Goal: Task Accomplishment & Management: Manage account settings

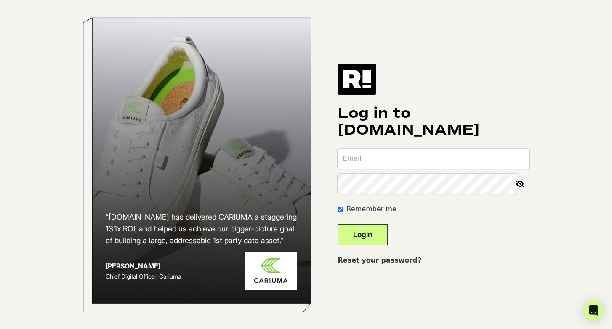
click at [392, 159] on input "email" at bounding box center [432, 159] width 191 height 20
type input "[PERSON_NAME][EMAIL_ADDRESS][DOMAIN_NAME]"
click at [384, 231] on button "Login" at bounding box center [362, 234] width 50 height 21
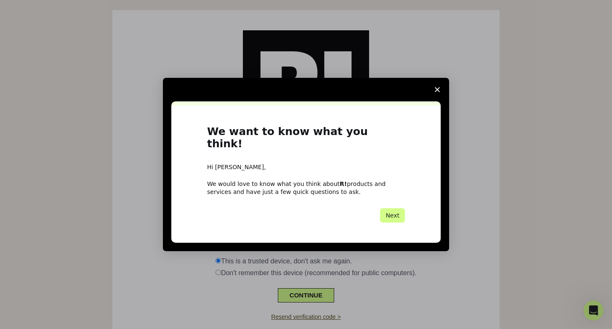
click at [437, 92] on icon "Close survey" at bounding box center [437, 89] width 5 height 5
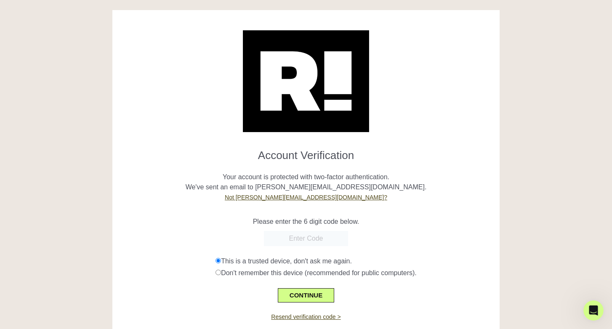
click at [322, 234] on input "text" at bounding box center [306, 238] width 84 height 15
paste input "798765"
type input "798765"
click at [305, 298] on button "CONTINUE" at bounding box center [306, 295] width 56 height 14
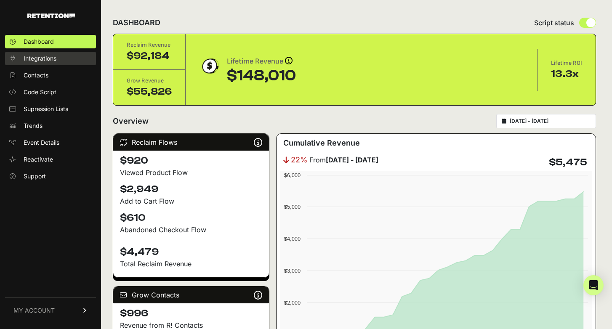
click at [48, 57] on span "Integrations" at bounding box center [40, 58] width 33 height 8
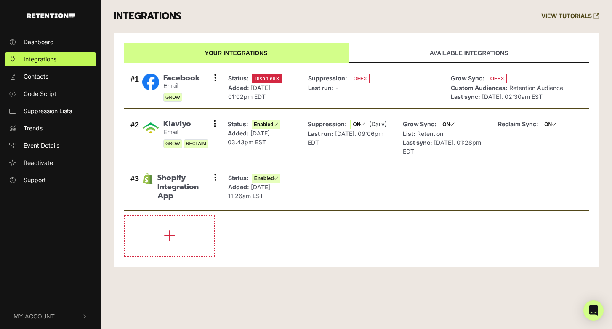
click at [46, 318] on span "My Account" at bounding box center [33, 316] width 41 height 9
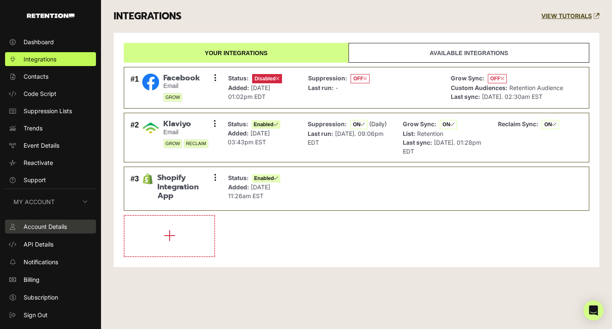
click at [58, 225] on span "Account Details" at bounding box center [45, 226] width 43 height 9
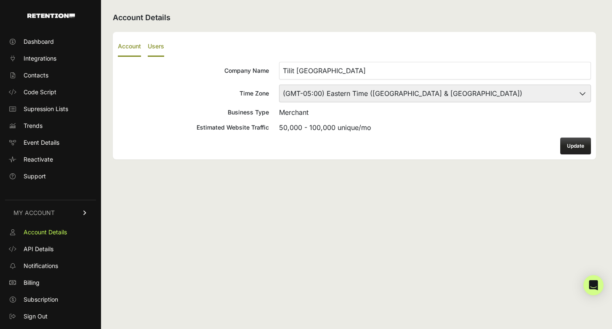
click at [162, 46] on label "Users" at bounding box center [156, 47] width 16 height 20
click at [0, 0] on input "Users" at bounding box center [0, 0] width 0 height 0
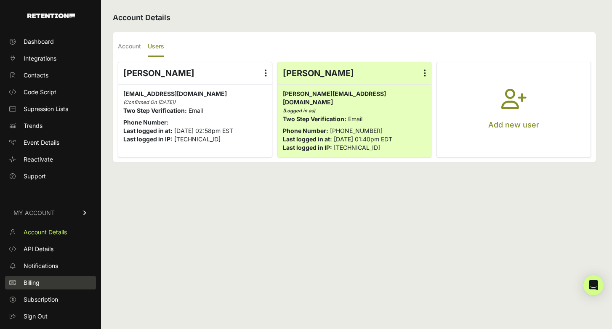
click at [47, 284] on link "Billing" at bounding box center [50, 282] width 91 height 13
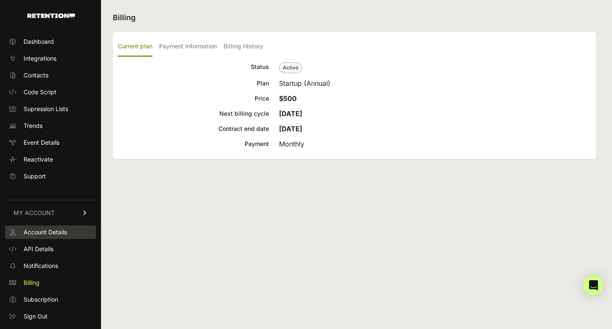
click at [63, 233] on span "Account Details" at bounding box center [45, 232] width 43 height 8
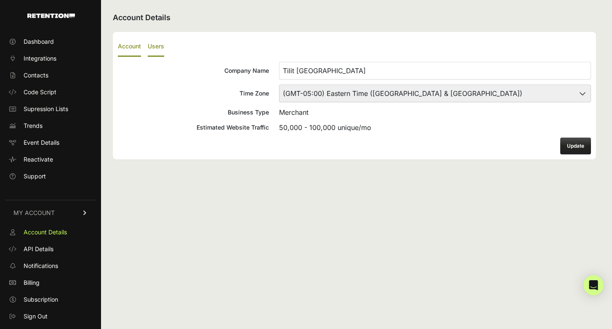
click at [159, 46] on label "Users" at bounding box center [156, 47] width 16 height 20
click at [0, 0] on input "Users" at bounding box center [0, 0] width 0 height 0
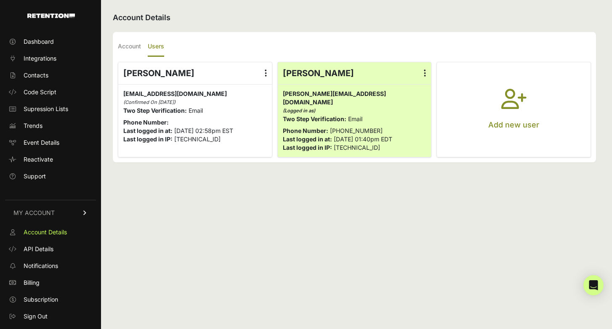
click at [266, 73] on icon at bounding box center [266, 73] width 2 height 8
click at [0, 0] on input "radio" at bounding box center [0, 0] width 0 height 0
click at [237, 142] on link "Delete" at bounding box center [241, 140] width 64 height 15
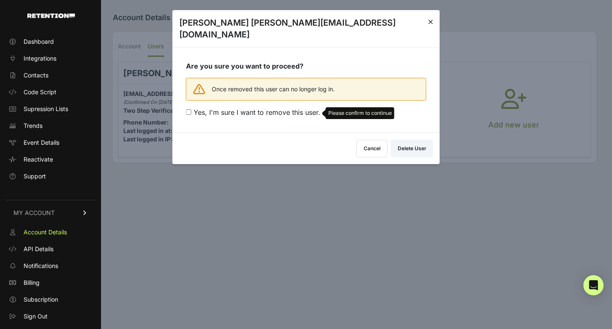
click at [194, 108] on span "Yes, I'm sure I want to remove this user." at bounding box center [257, 112] width 127 height 8
click at [191, 109] on input "Yes, I'm sure I want to remove this user. Please confirm to continue" at bounding box center [188, 111] width 5 height 5
checkbox input "true"
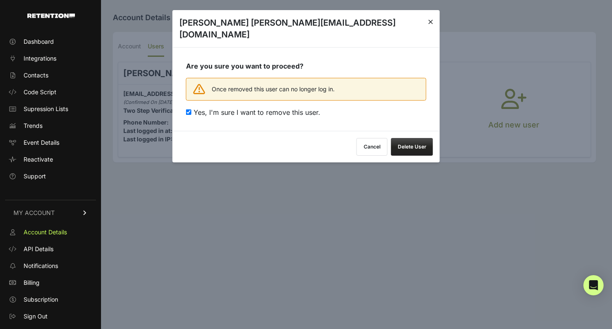
click at [423, 138] on button "Delete User" at bounding box center [412, 147] width 42 height 18
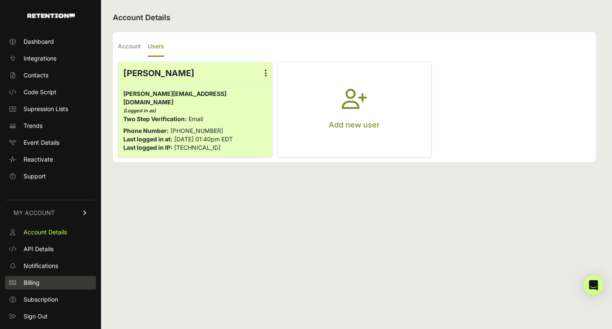
click at [40, 280] on link "Billing" at bounding box center [50, 282] width 91 height 13
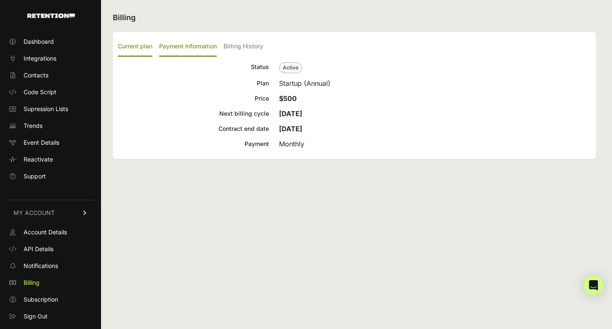
click at [203, 48] on label "Payment Information" at bounding box center [188, 47] width 58 height 20
click at [0, 0] on input "Payment Information" at bounding box center [0, 0] width 0 height 0
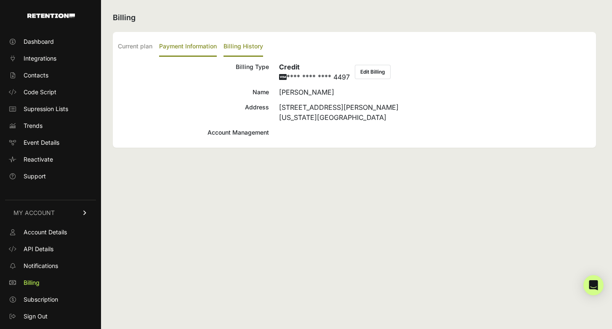
click at [251, 48] on label "Billing History" at bounding box center [243, 47] width 40 height 20
click at [0, 0] on input "Billing History" at bounding box center [0, 0] width 0 height 0
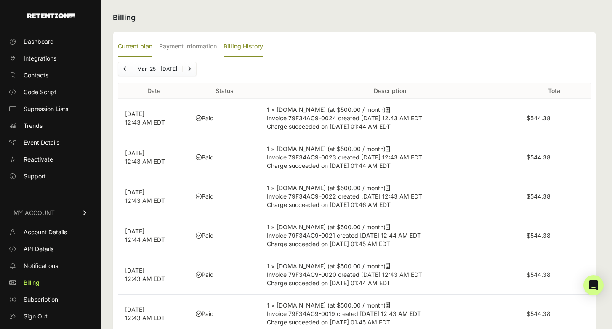
click at [147, 49] on label "Current plan" at bounding box center [135, 47] width 35 height 20
click at [0, 0] on input "Current plan" at bounding box center [0, 0] width 0 height 0
